Goal: Task Accomplishment & Management: Use online tool/utility

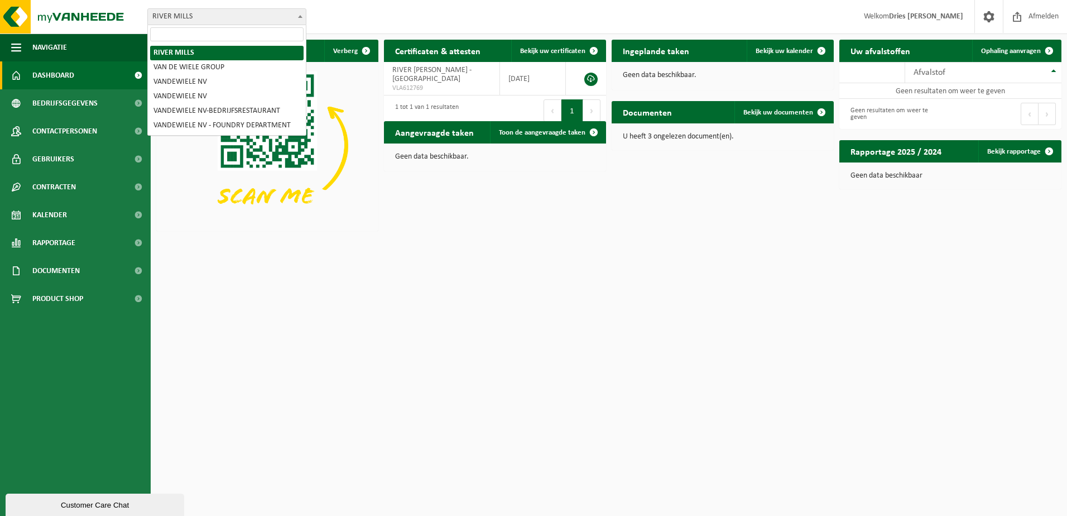
click at [192, 18] on span "RIVER MILLS" at bounding box center [227, 17] width 158 height 16
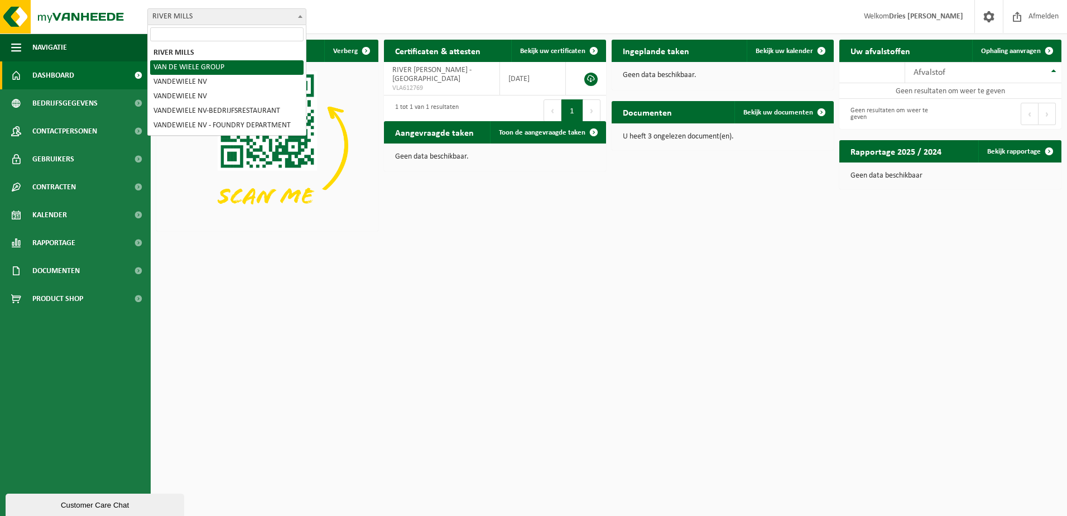
select select "11511"
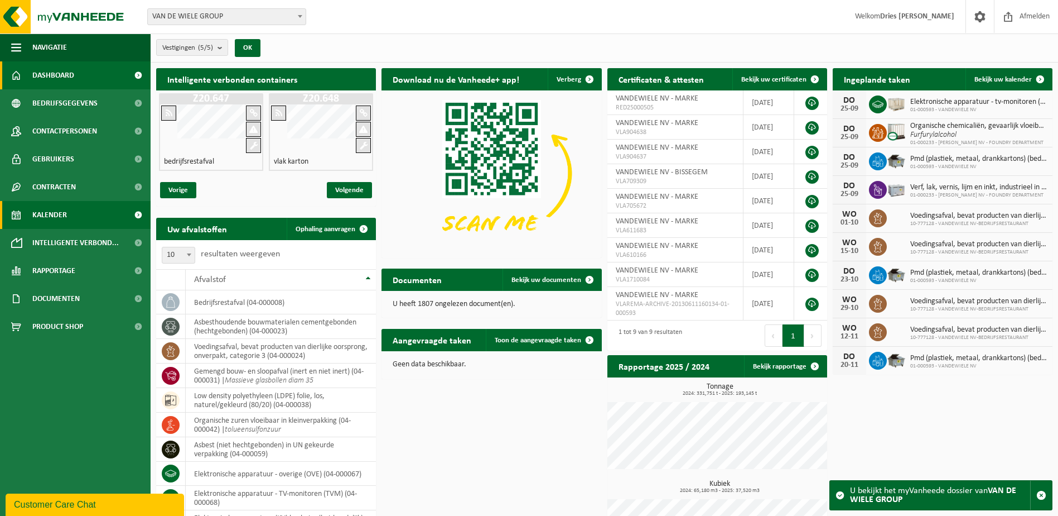
click at [53, 216] on span "Kalender" at bounding box center [49, 215] width 35 height 28
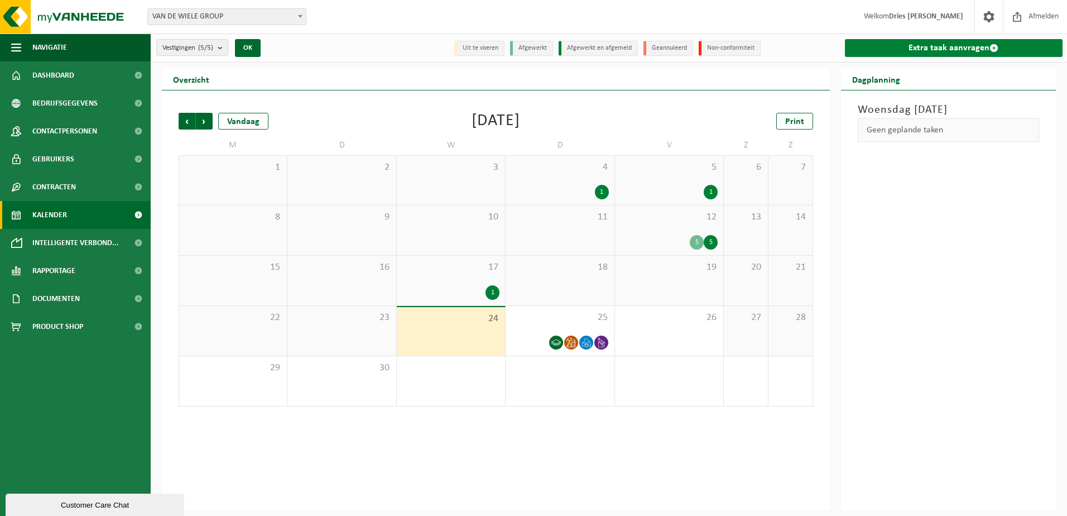
click at [930, 48] on link "Extra taak aanvragen" at bounding box center [954, 48] width 218 height 18
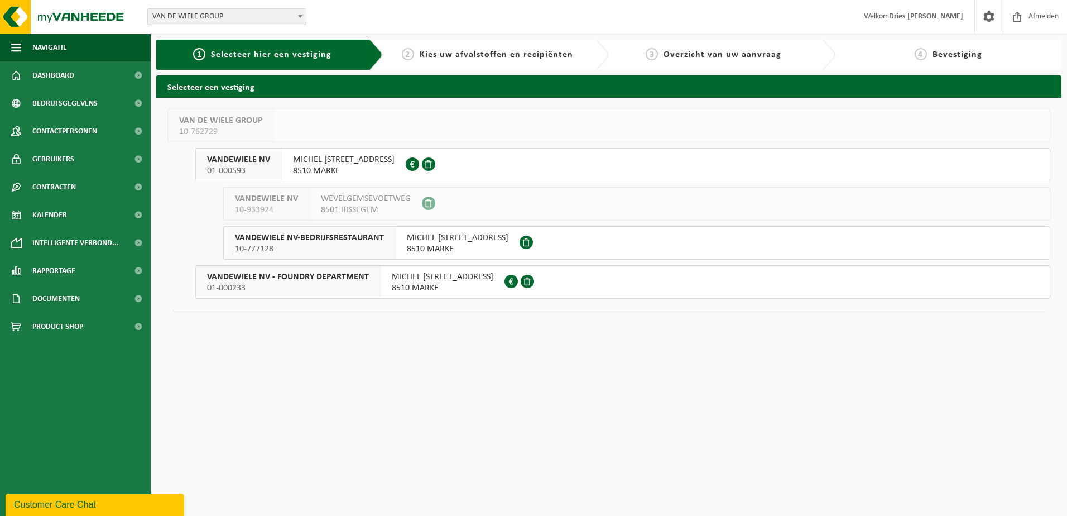
click at [325, 163] on span "MICHEL VANDEWIELESTRAAT 7" at bounding box center [344, 159] width 102 height 11
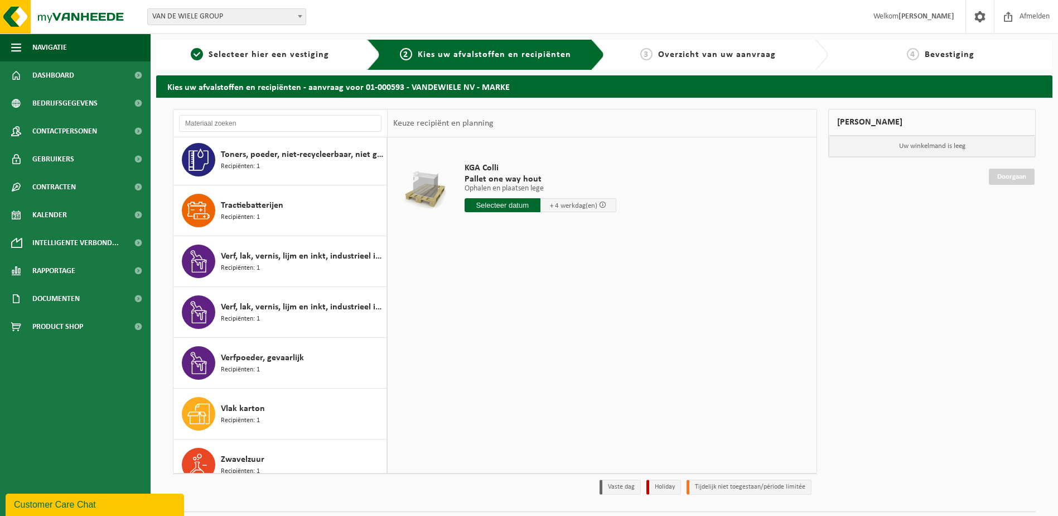
scroll to position [2052, 0]
